Goal: Task Accomplishment & Management: Complete application form

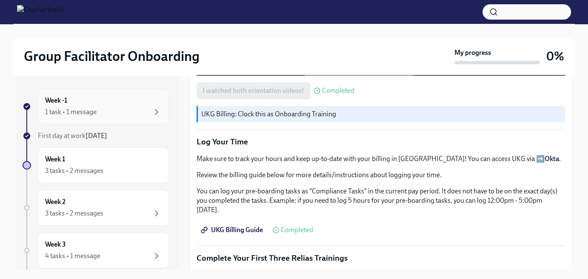
click at [120, 114] on div "1 task • 1 message" at bounding box center [103, 112] width 117 height 10
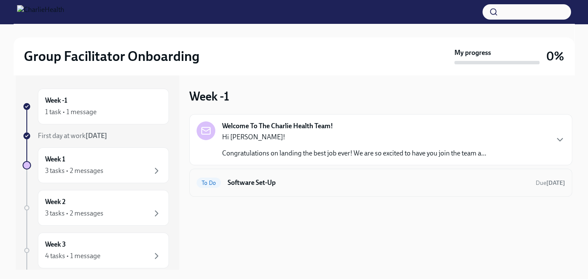
click at [521, 183] on div "To Do Software Set-Up Due [DATE]" at bounding box center [381, 183] width 369 height 14
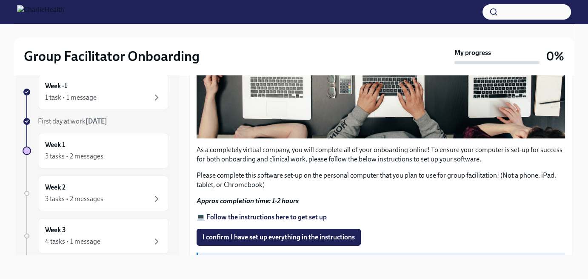
scroll to position [298, 0]
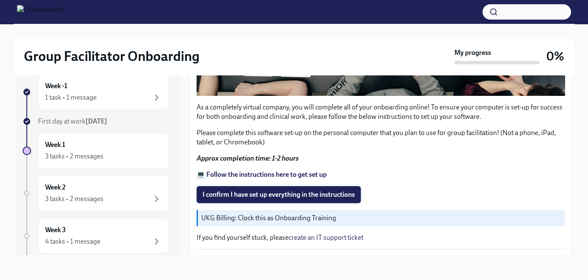
click at [320, 190] on span "I confirm I have set up everything in the instructions" at bounding box center [279, 194] width 152 height 9
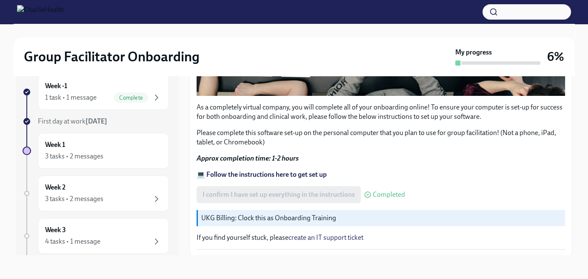
scroll to position [322, 0]
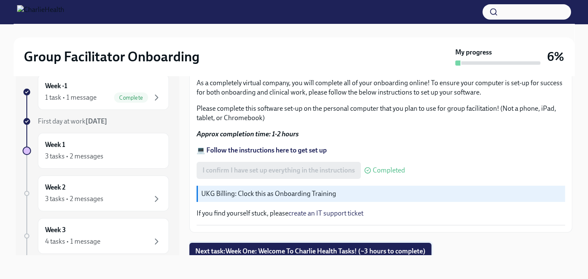
click at [385, 247] on span "Next task : Week One: Welcome To Charlie Health Tasks! (~3 hours to complete)" at bounding box center [310, 251] width 230 height 9
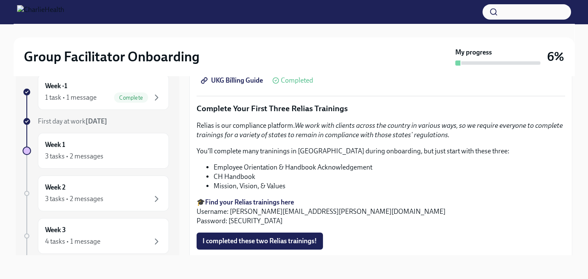
scroll to position [1021, 0]
